Goal: Transaction & Acquisition: Purchase product/service

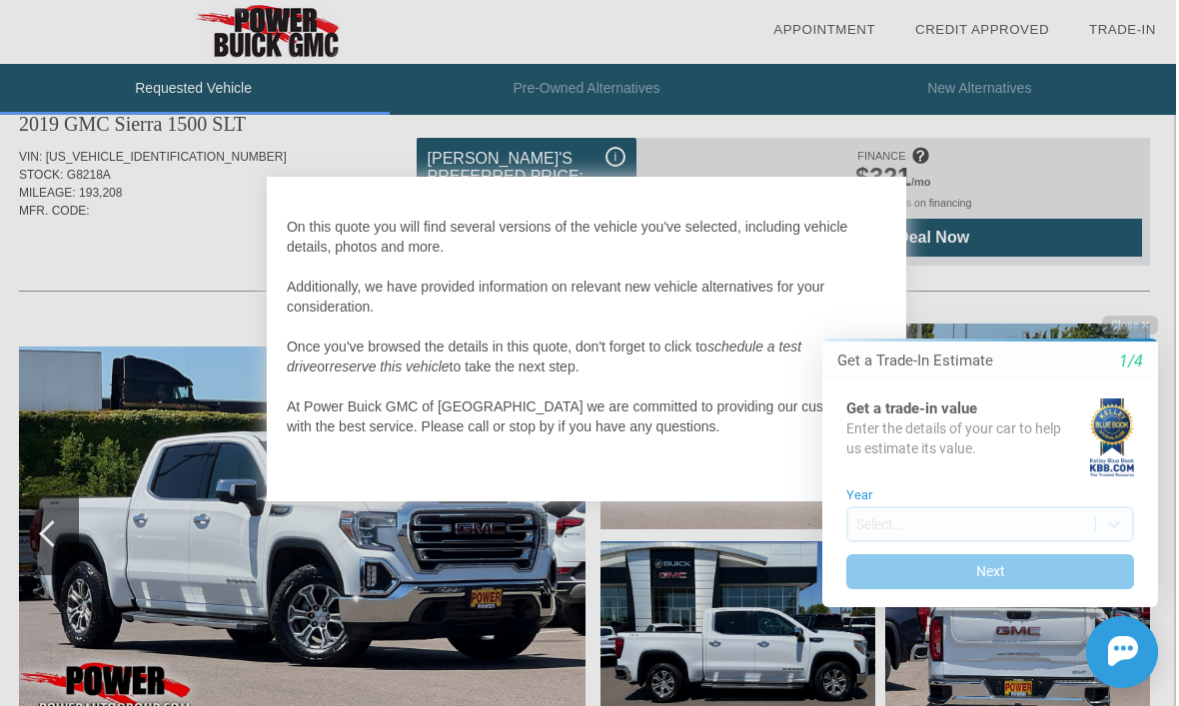
scroll to position [46, 2]
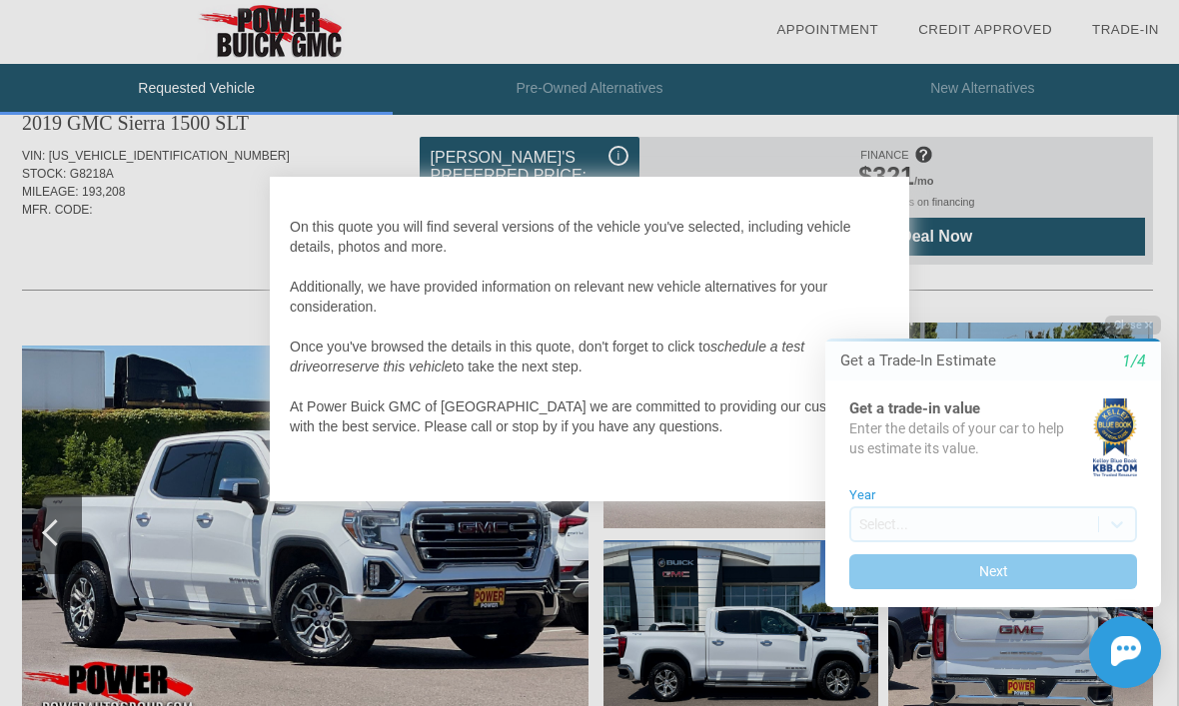
click at [1050, 569] on button "Next" at bounding box center [993, 571] width 288 height 35
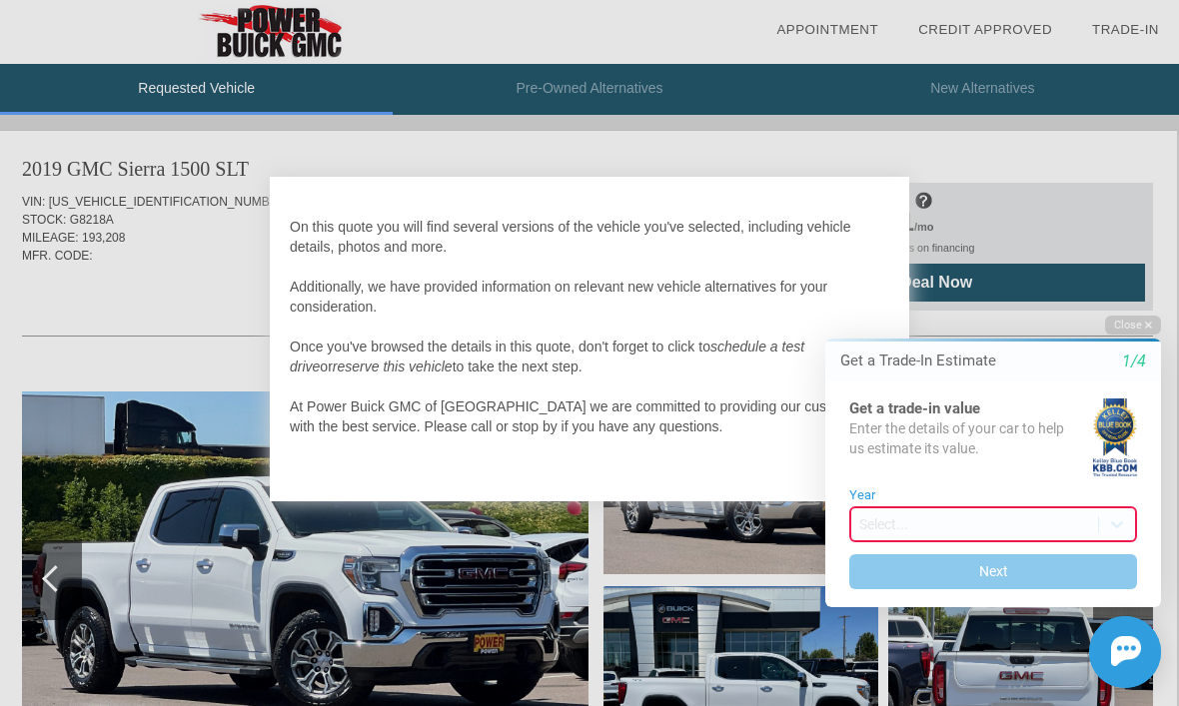
click at [1132, 664] on img at bounding box center [1126, 651] width 30 height 30
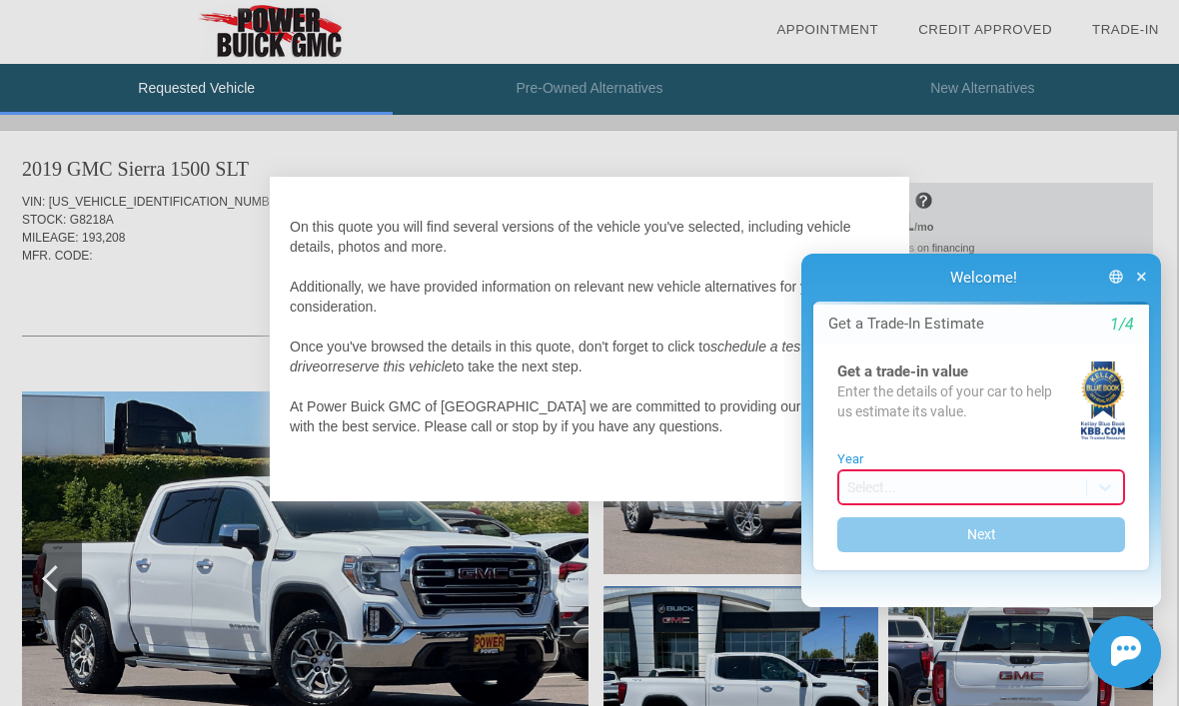
click at [1139, 655] on img at bounding box center [1126, 651] width 30 height 30
click at [1133, 275] on button "button" at bounding box center [1141, 278] width 23 height 35
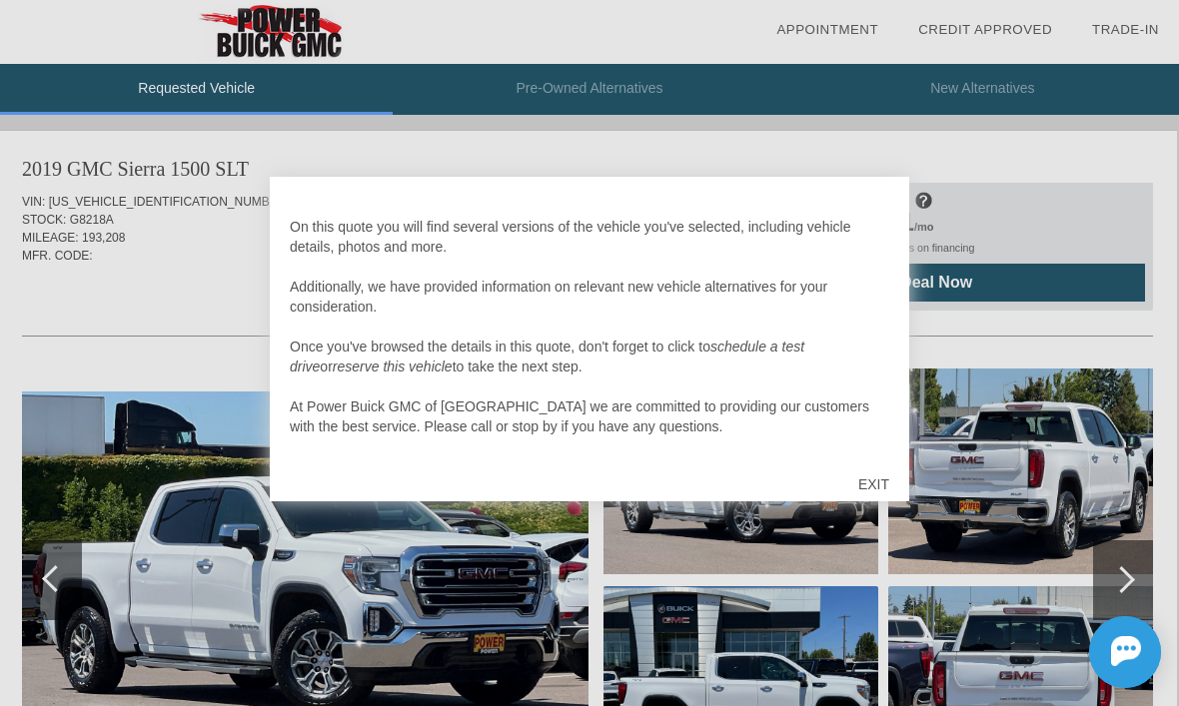
click at [875, 480] on div "EXIT" at bounding box center [873, 484] width 71 height 60
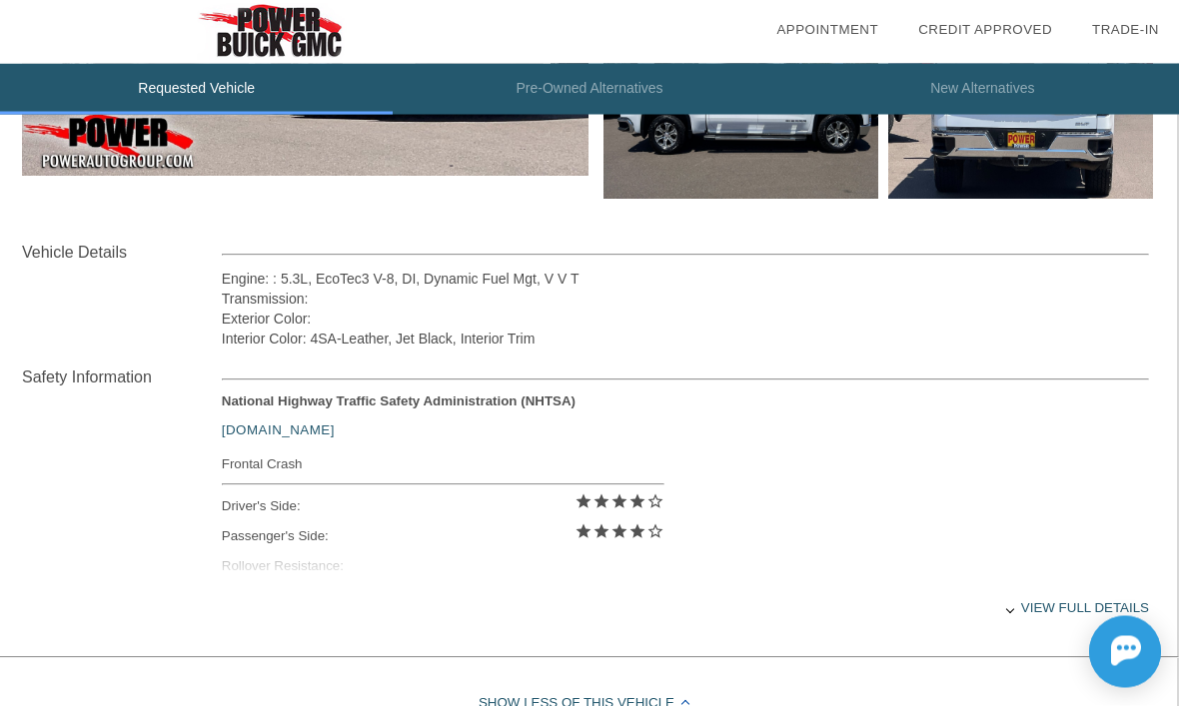
scroll to position [593, 2]
click at [1010, 613] on div at bounding box center [1010, 609] width 8 height 8
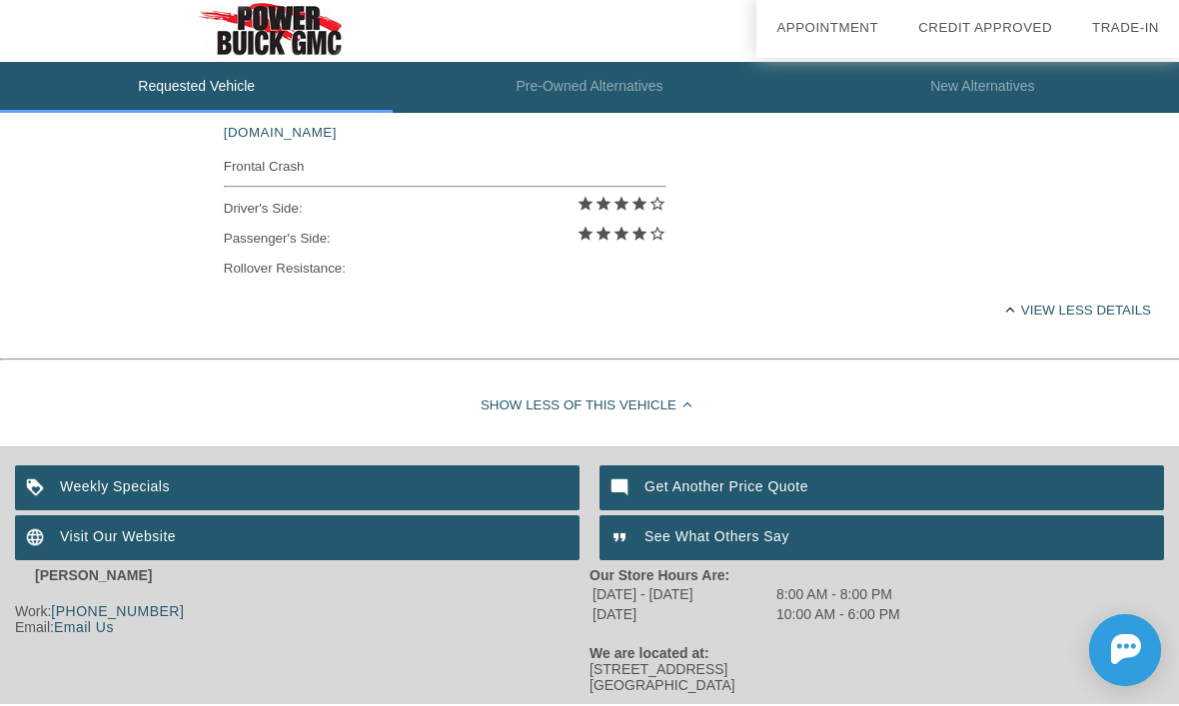
scroll to position [889, 0]
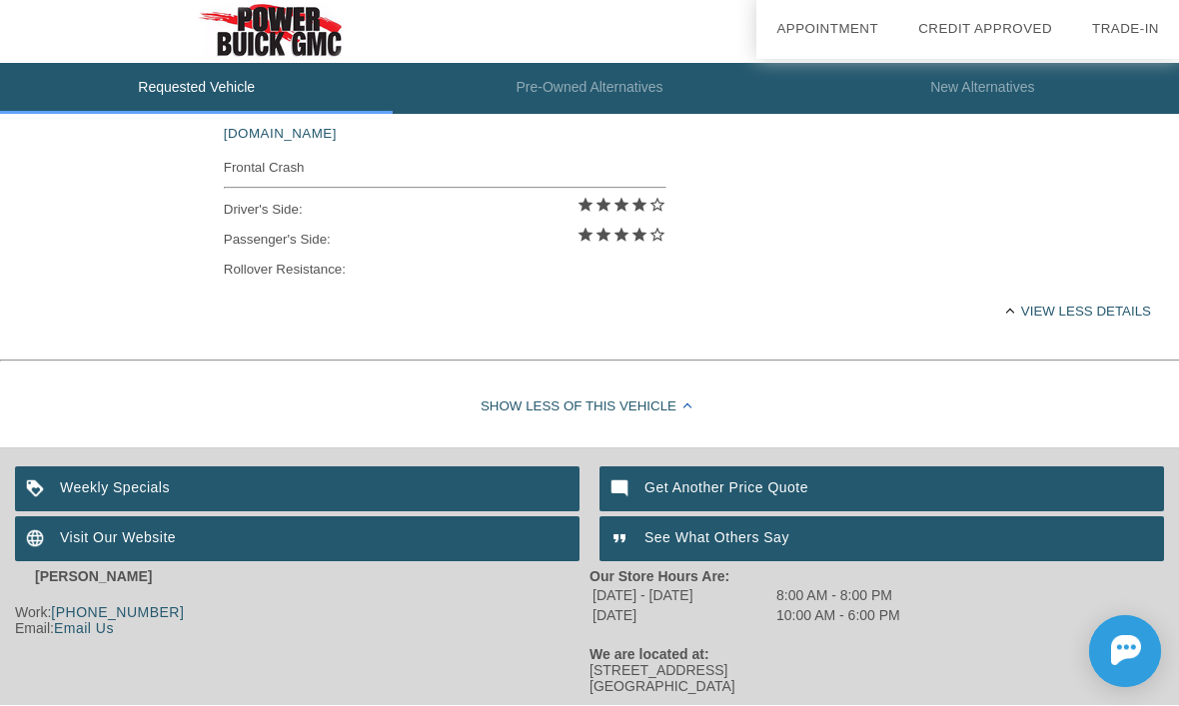
click at [679, 416] on div "Show Less of this Vehicle" at bounding box center [589, 409] width 1179 height 80
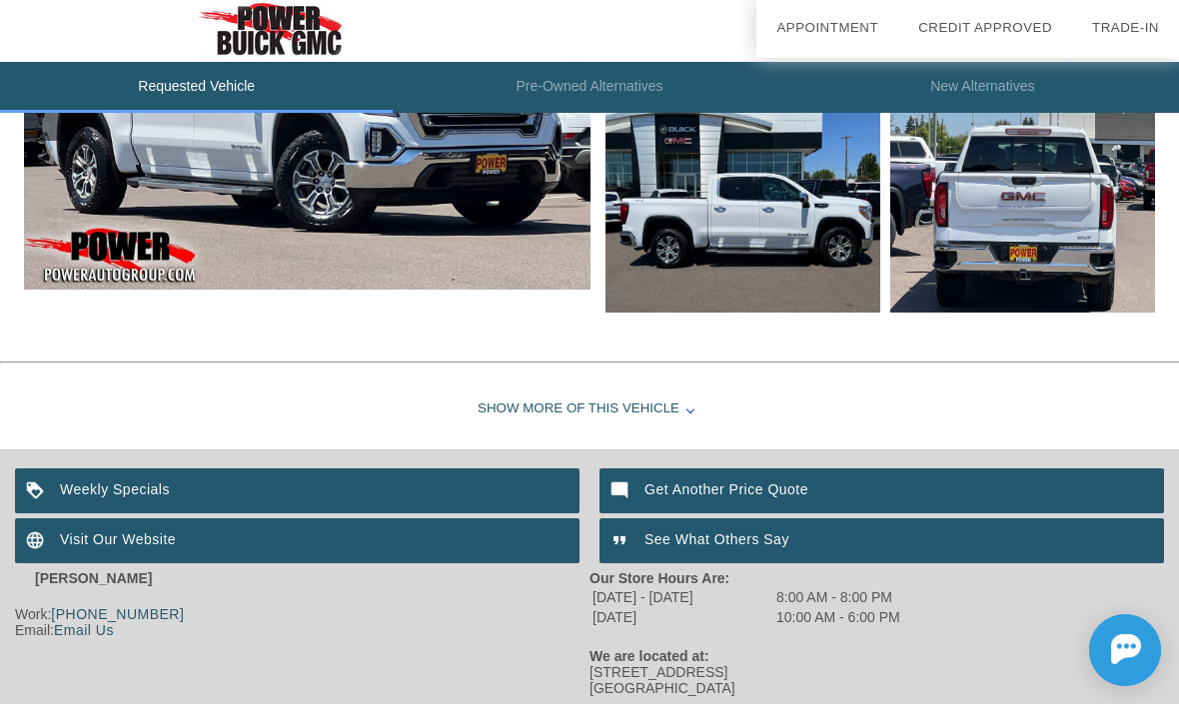
scroll to position [477, 0]
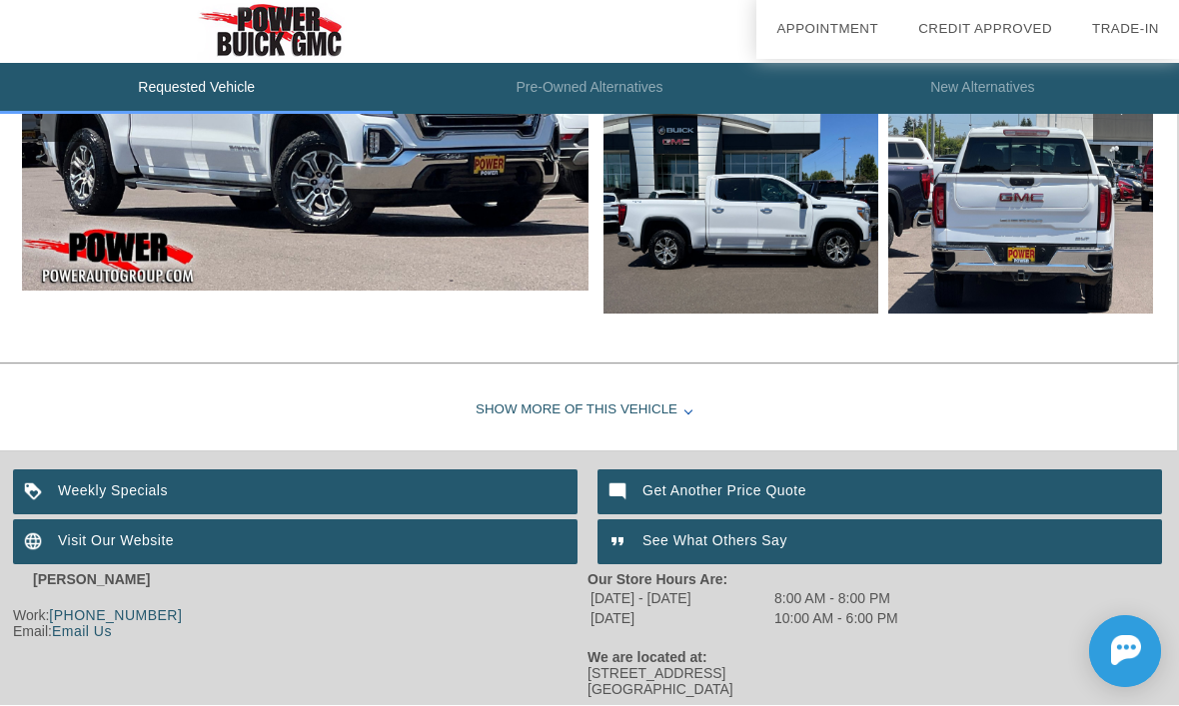
click at [659, 405] on div "Show More of this Vehicle" at bounding box center [587, 412] width 1179 height 80
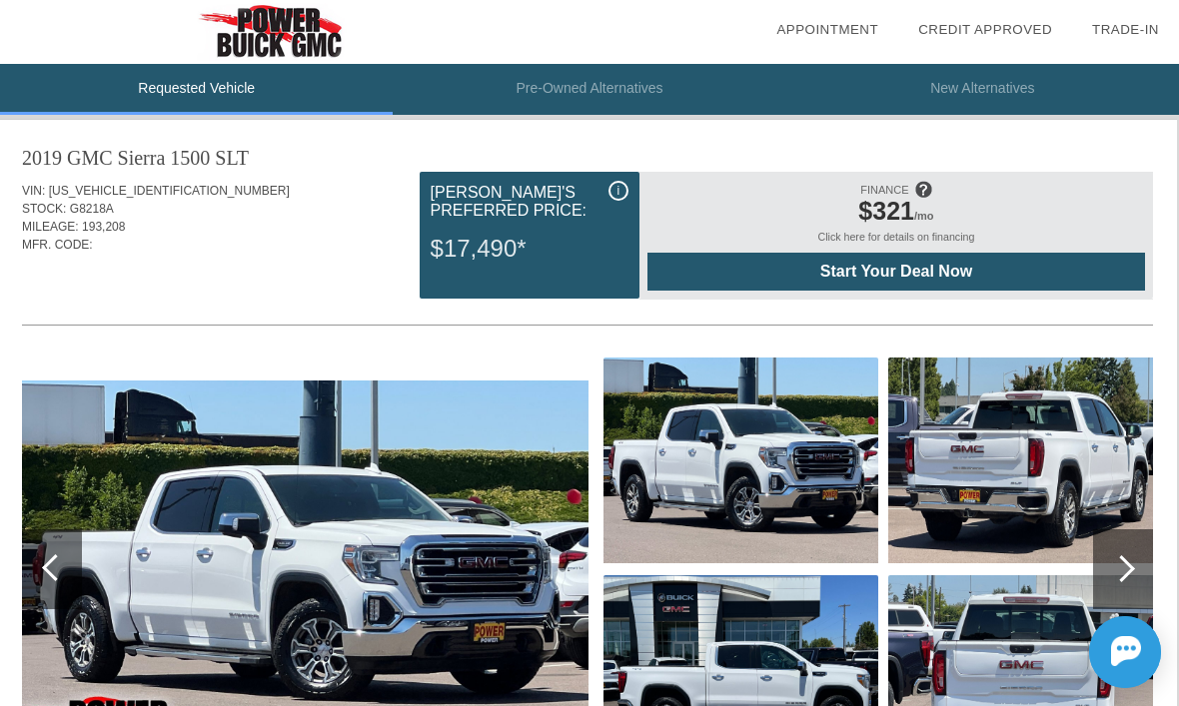
scroll to position [0, 2]
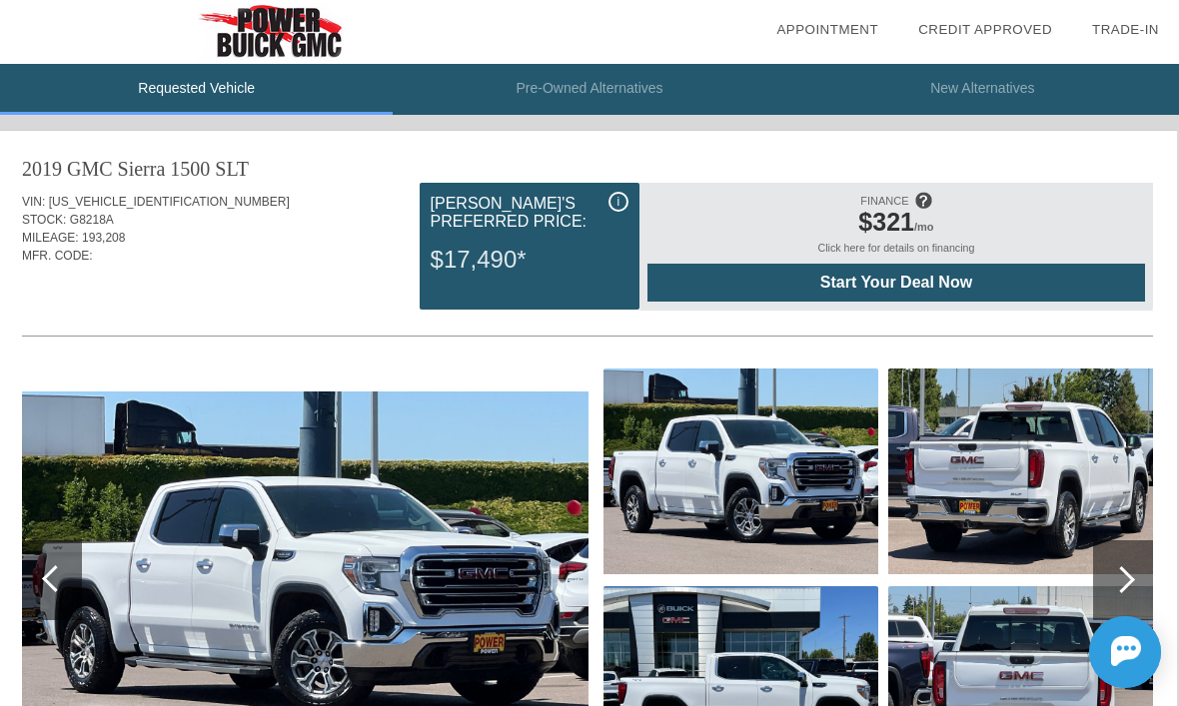
click at [618, 81] on li "Pre-Owned Alternatives" at bounding box center [589, 89] width 393 height 51
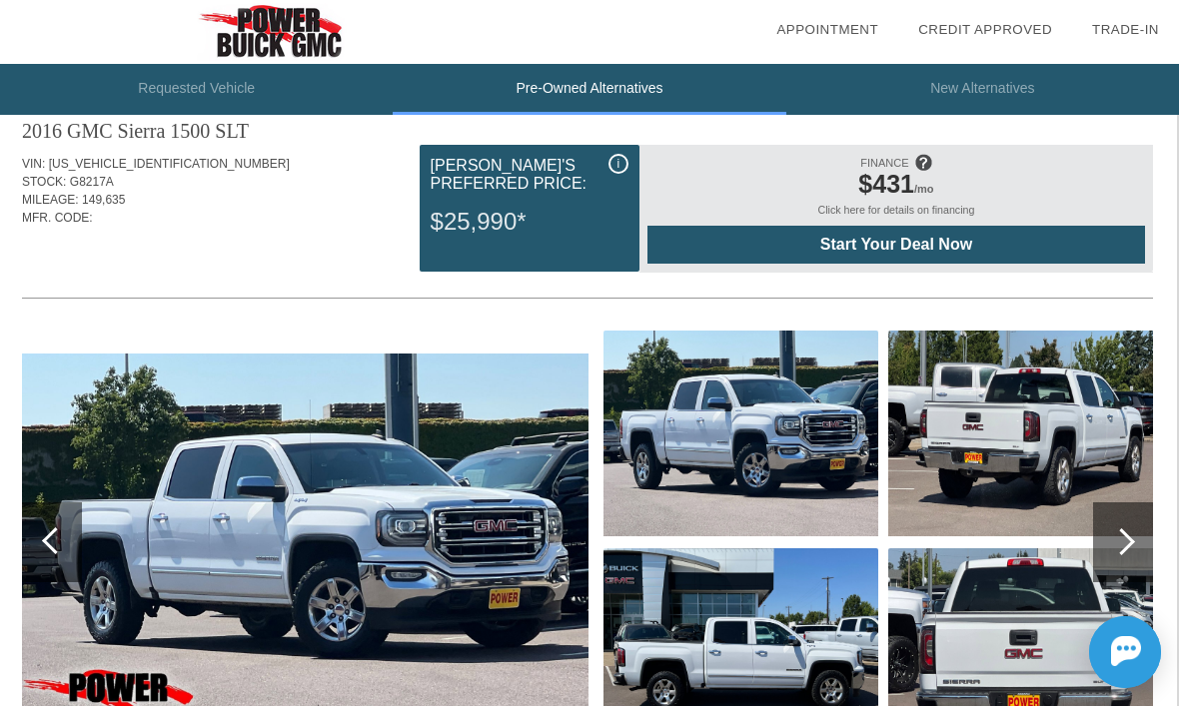
scroll to position [39, 2]
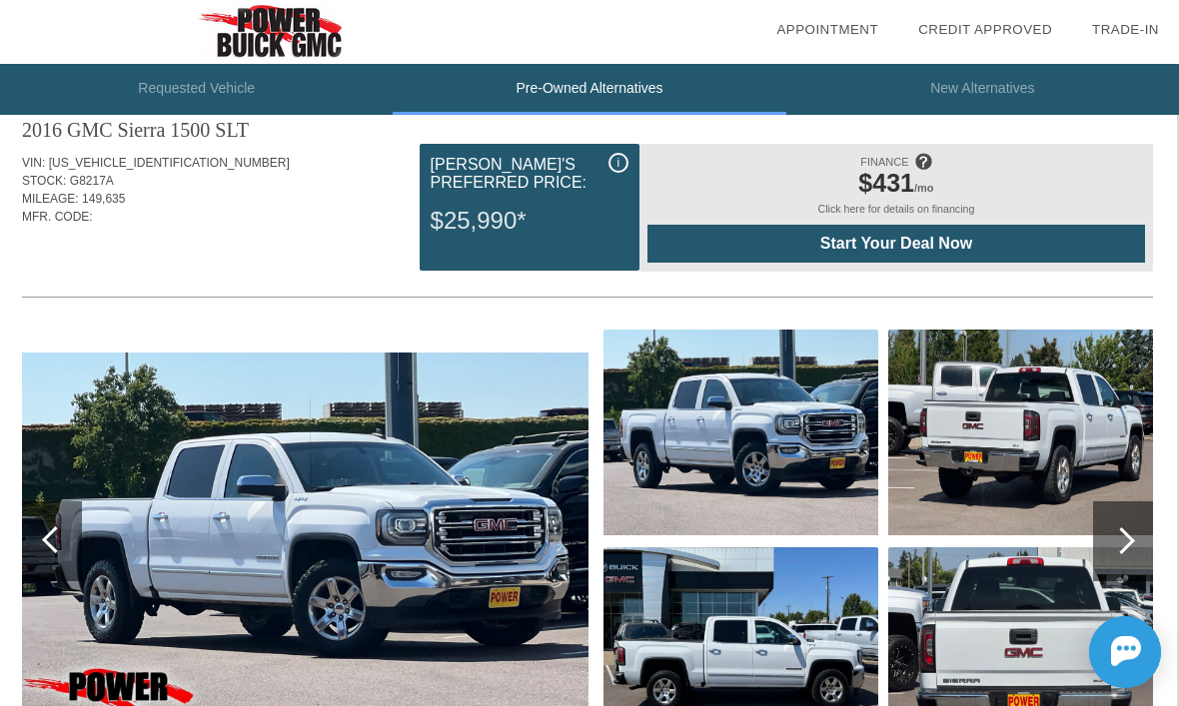
click at [987, 106] on li "New Alternatives" at bounding box center [982, 89] width 393 height 51
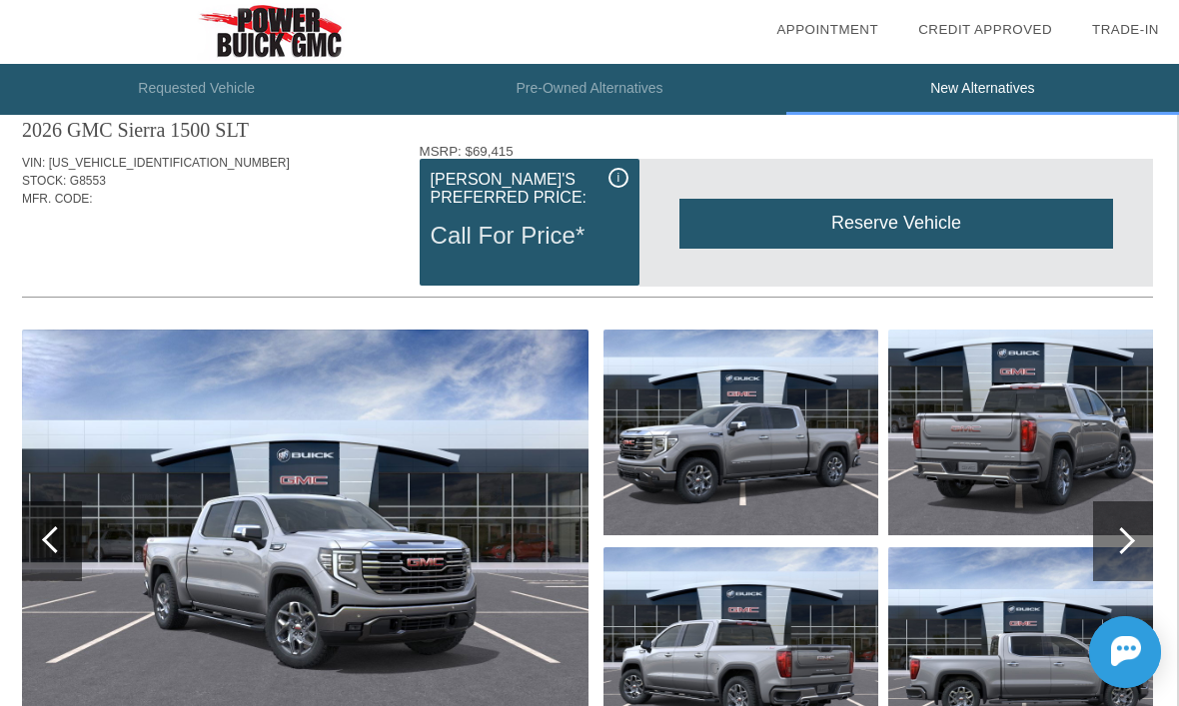
click at [207, 85] on li "Requested Vehicle" at bounding box center [196, 89] width 393 height 51
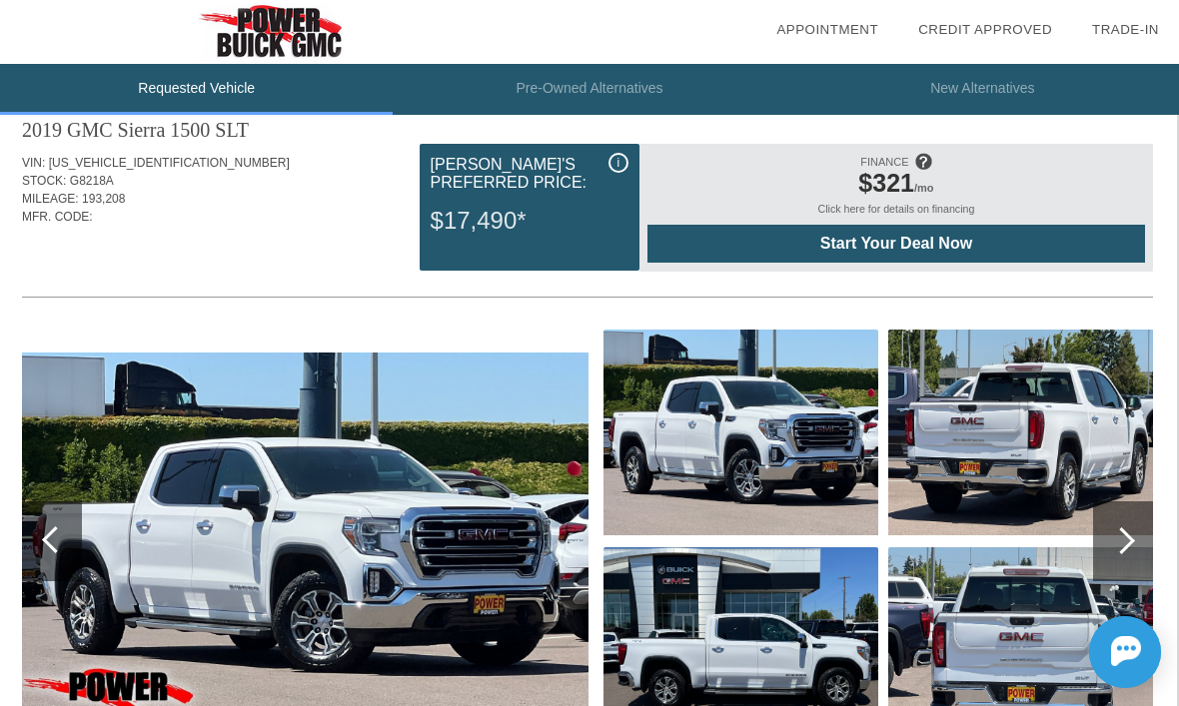
click at [942, 246] on span "Start Your Deal Now" at bounding box center [895, 244] width 447 height 18
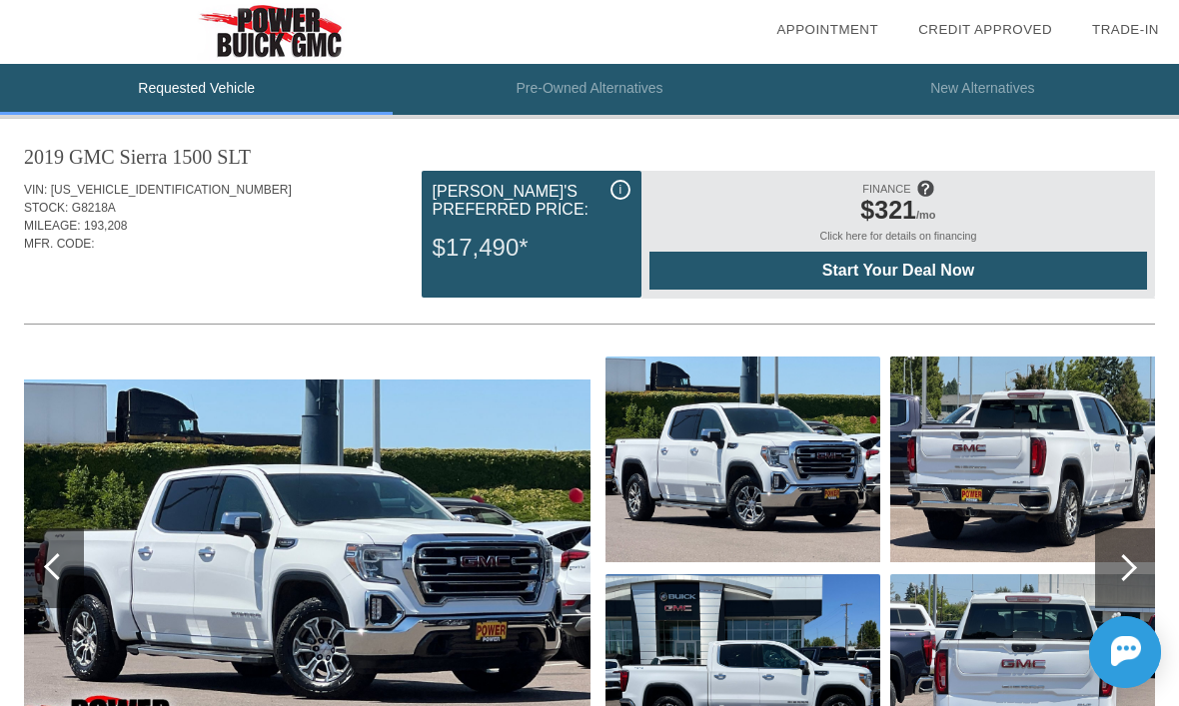
scroll to position [0, 0]
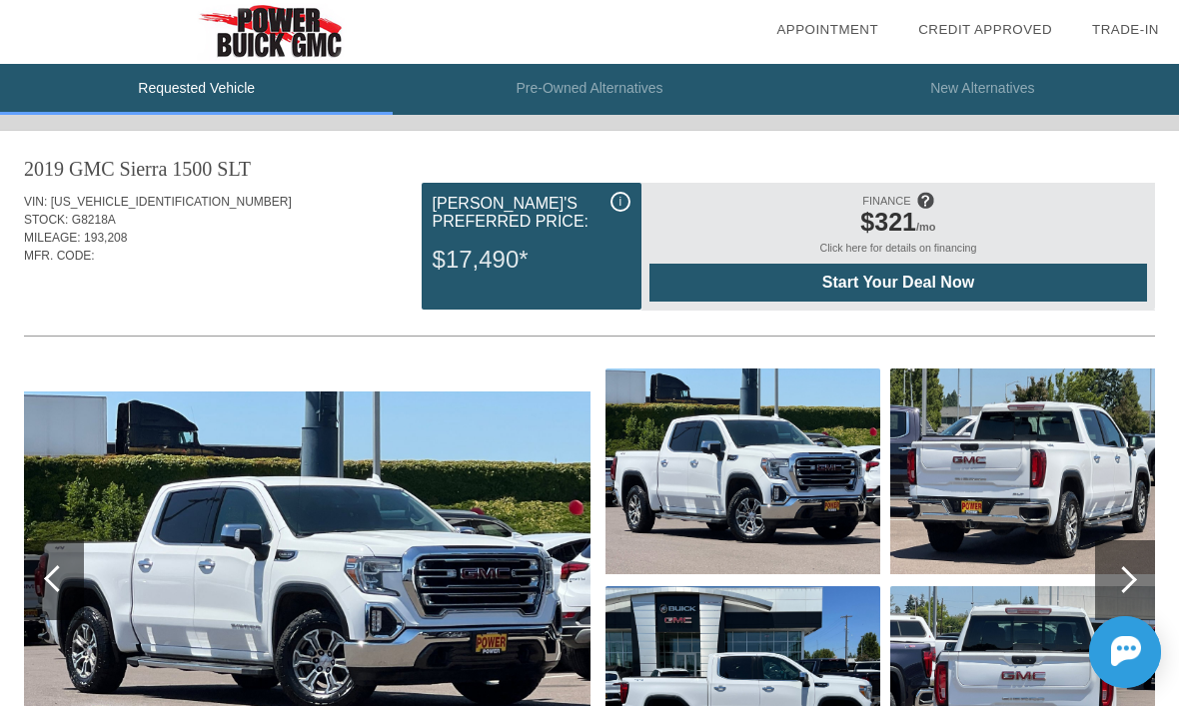
click at [953, 251] on div "Click here for details on financing" at bounding box center [897, 253] width 497 height 22
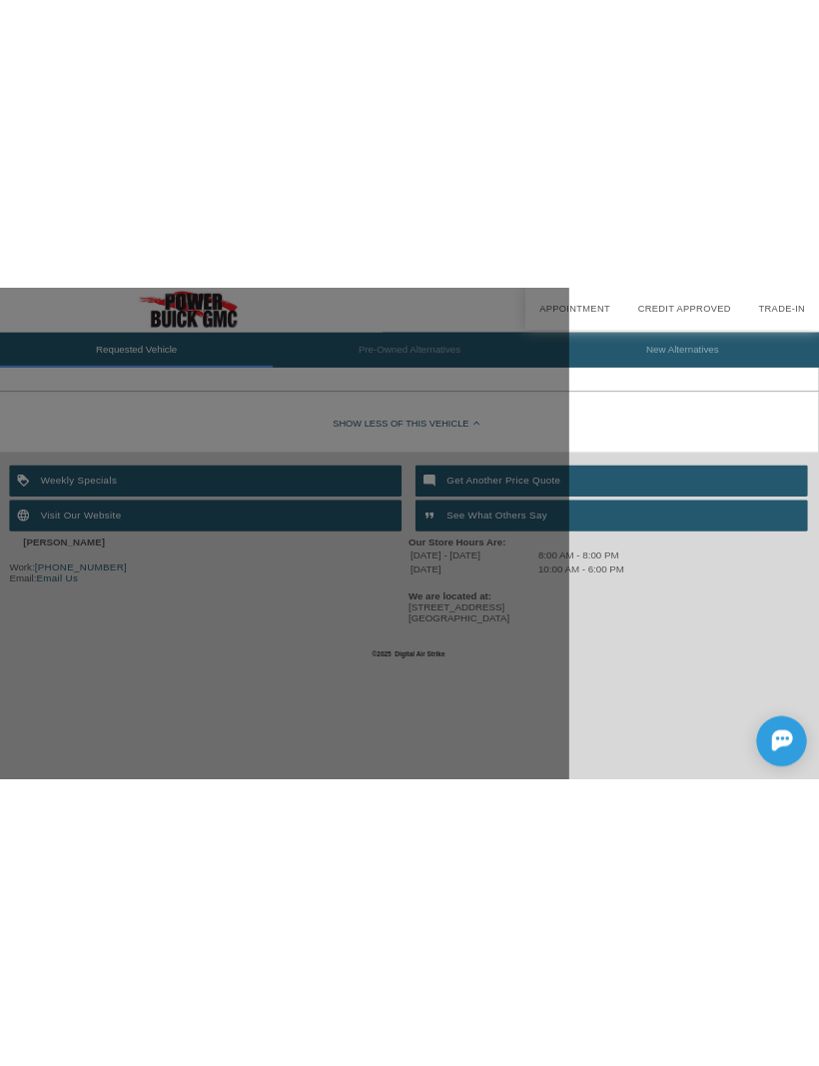
scroll to position [793, 2]
